Goal: Check status

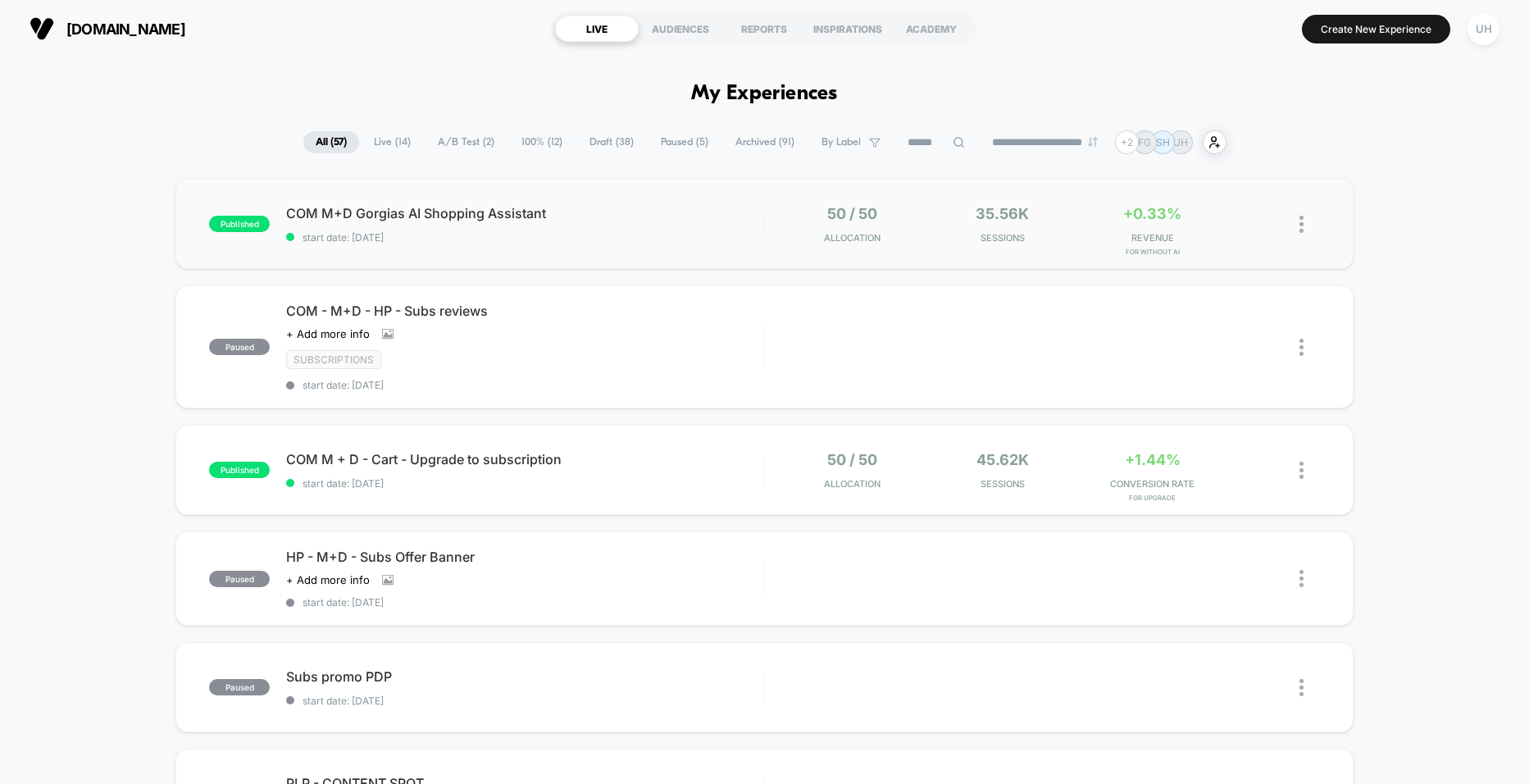
click at [607, 241] on span "start date: [DATE]" at bounding box center [524, 237] width 477 height 12
